Goal: Obtain resource: Download file/media

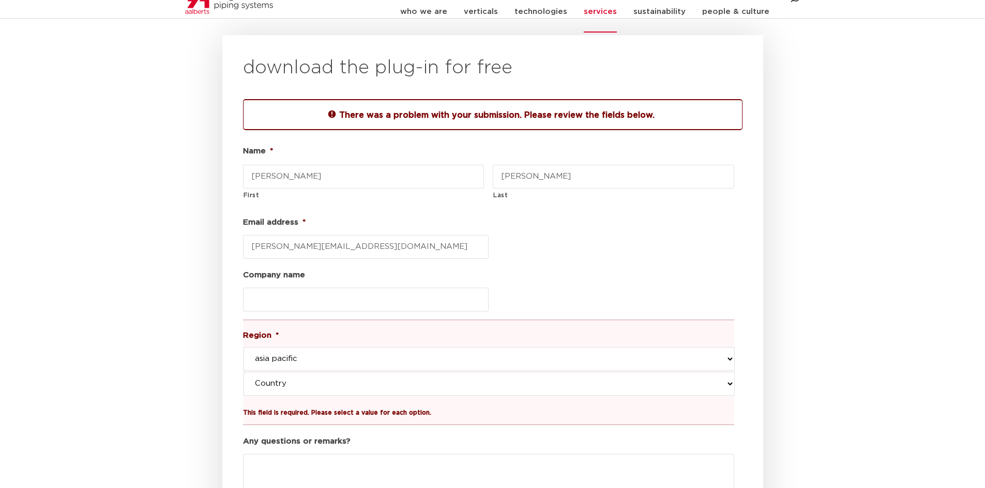
scroll to position [1238, 0]
click at [689, 372] on select "Country taiwan singapore thailand australia new zealand japan korea hong kong c…" at bounding box center [488, 384] width 491 height 24
select select "india"
click at [243, 372] on select "Country taiwan singapore thailand australia new zealand japan korea hong kong c…" at bounding box center [488, 384] width 491 height 24
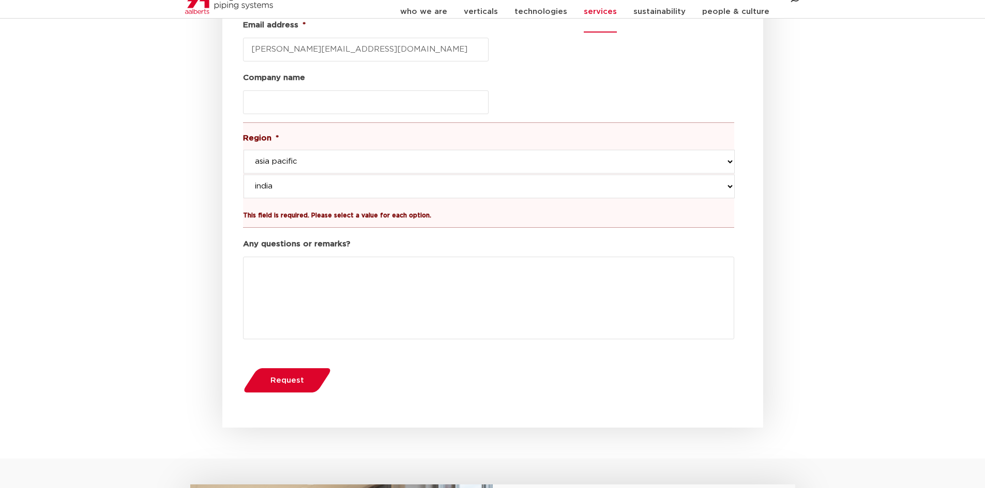
scroll to position [1445, 0]
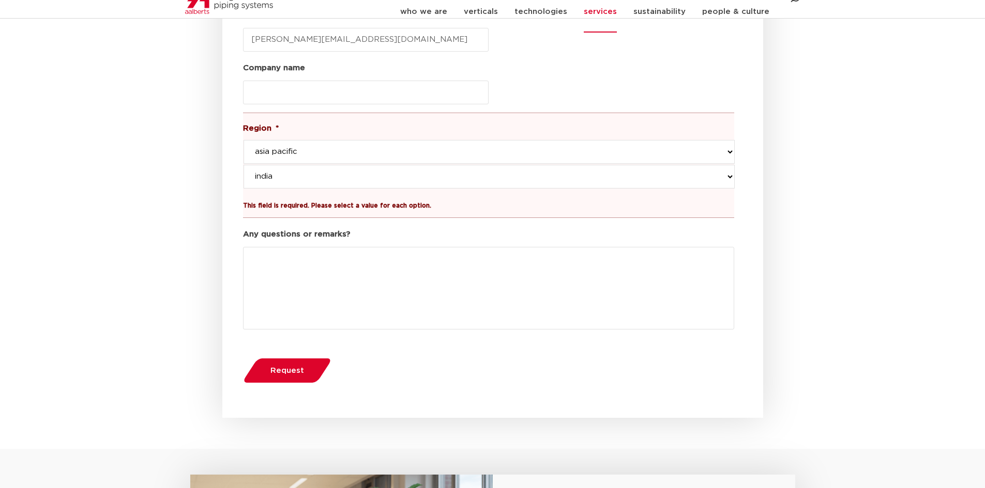
click at [286, 367] on span "Request" at bounding box center [287, 371] width 34 height 8
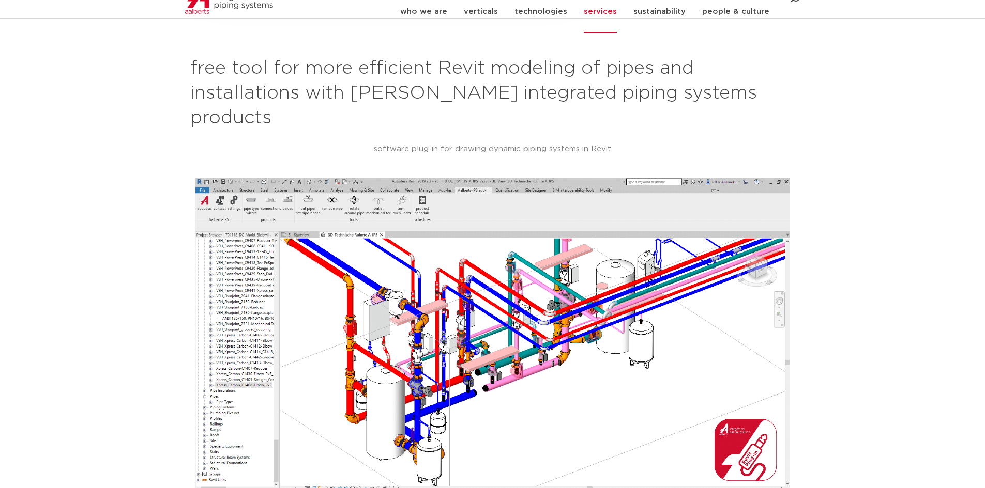
scroll to position [569, 0]
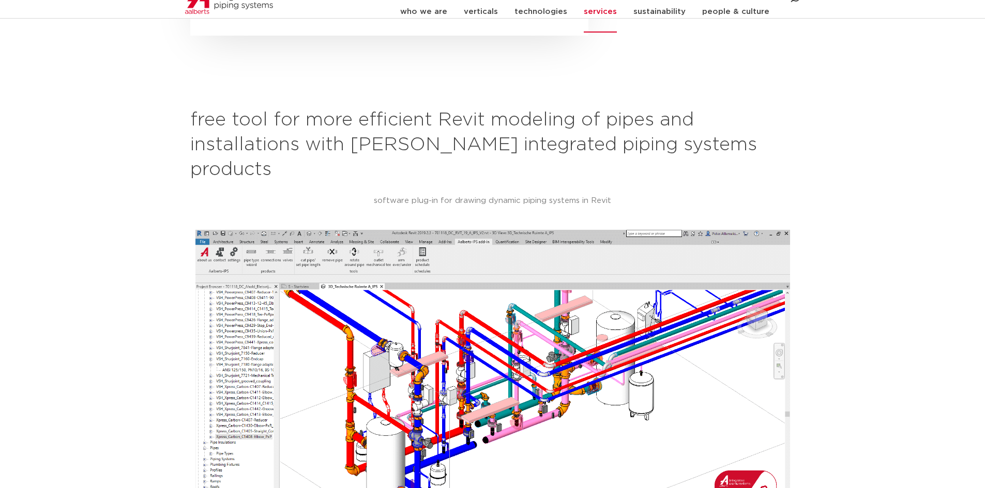
click at [101, 139] on section "free tool for more efficient Revit modeling of pipes and installations with Aal…" at bounding box center [492, 377] width 985 height 591
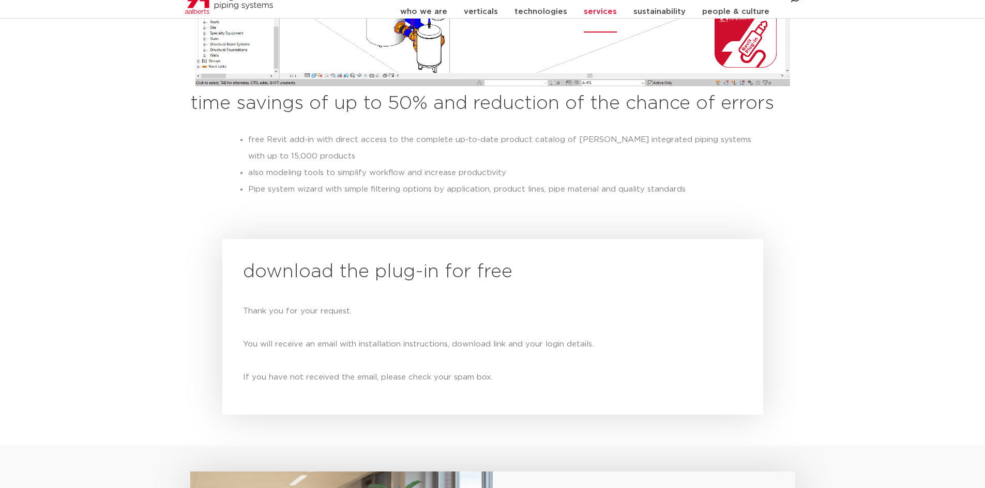
scroll to position [724, 0]
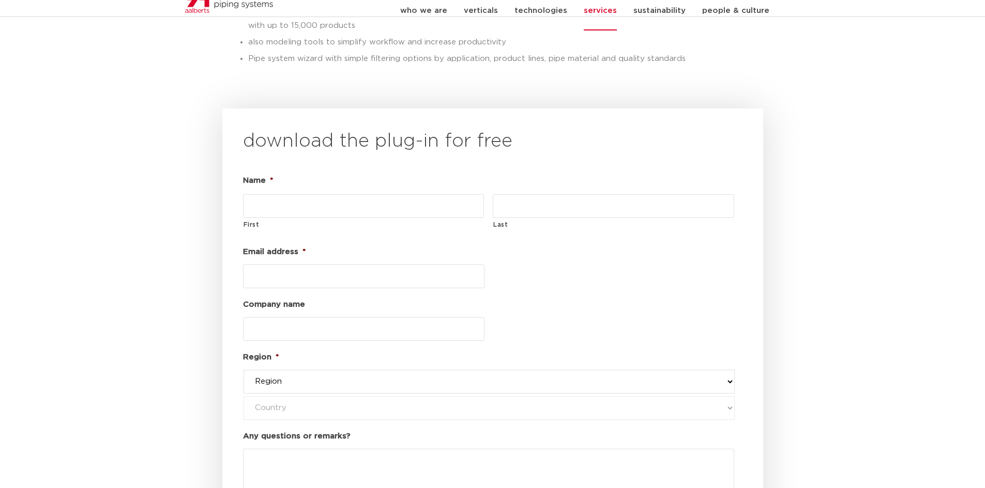
scroll to position [1146, 0]
